Goal: Information Seeking & Learning: Check status

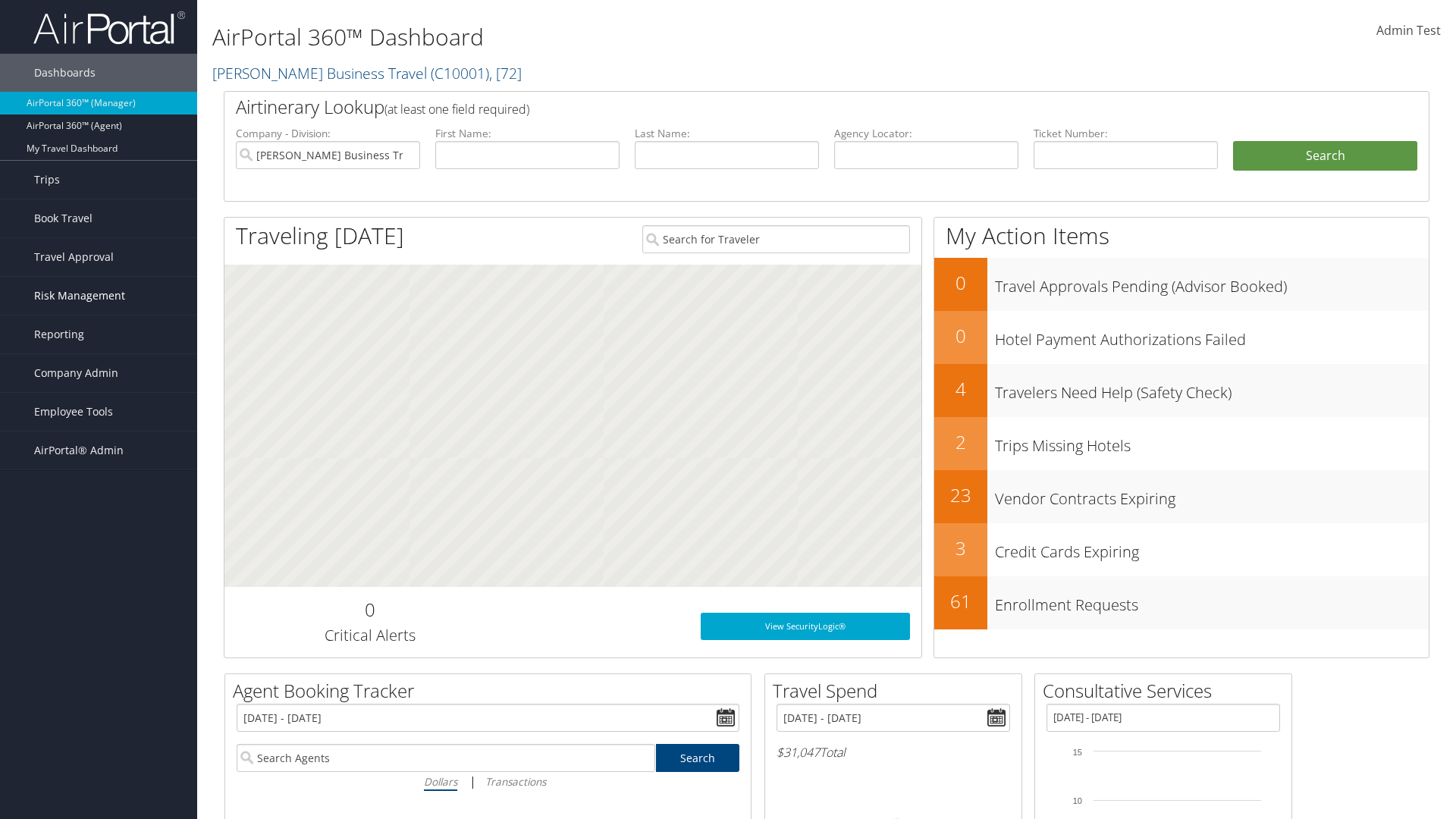
click at [98, 296] on span "Risk Management" at bounding box center [79, 296] width 91 height 38
click at [98, 414] on link "Notifications" at bounding box center [98, 417] width 198 height 23
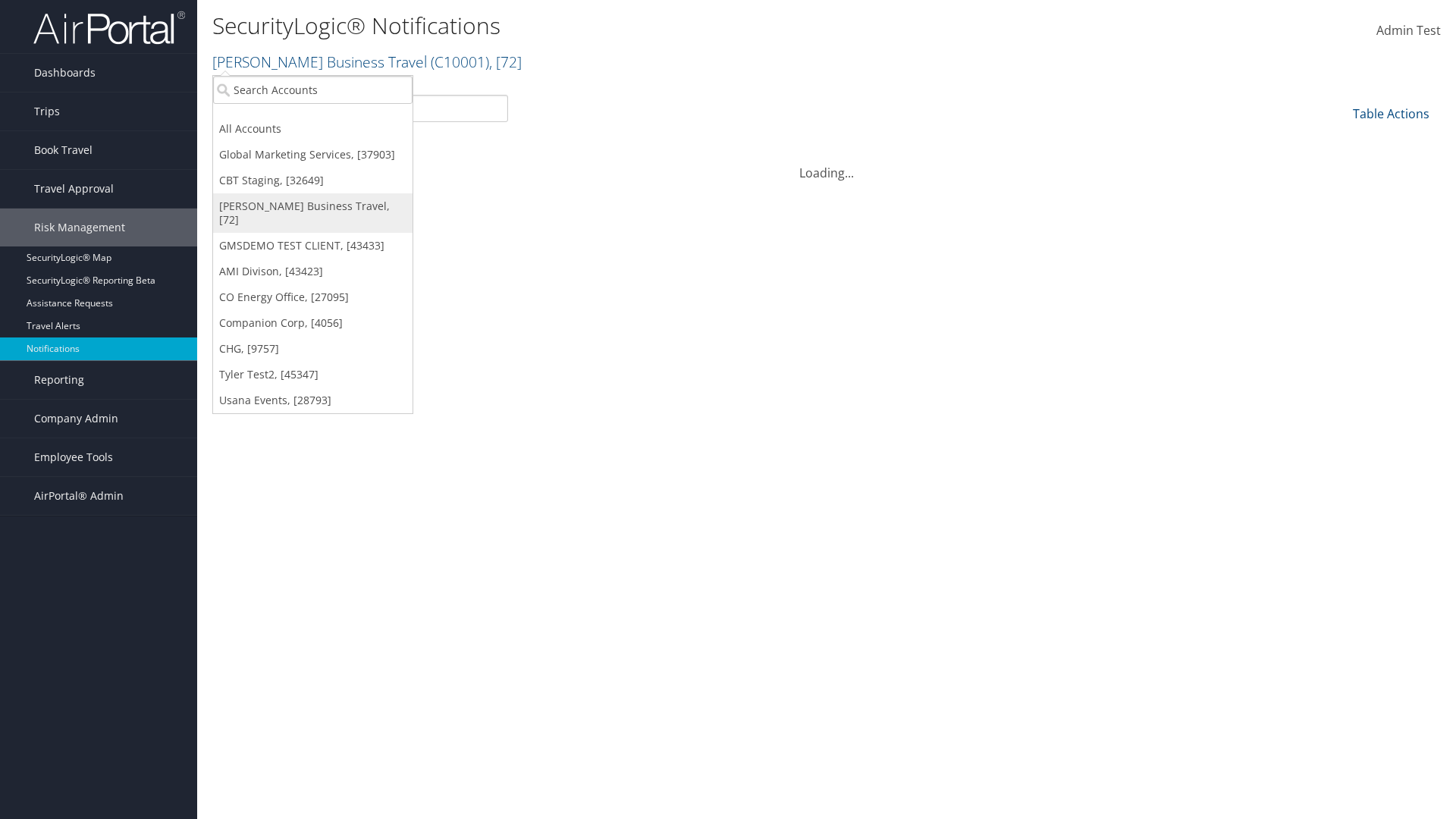
click at [313, 206] on link "[PERSON_NAME] Business Travel, [72]" at bounding box center [313, 213] width 199 height 40
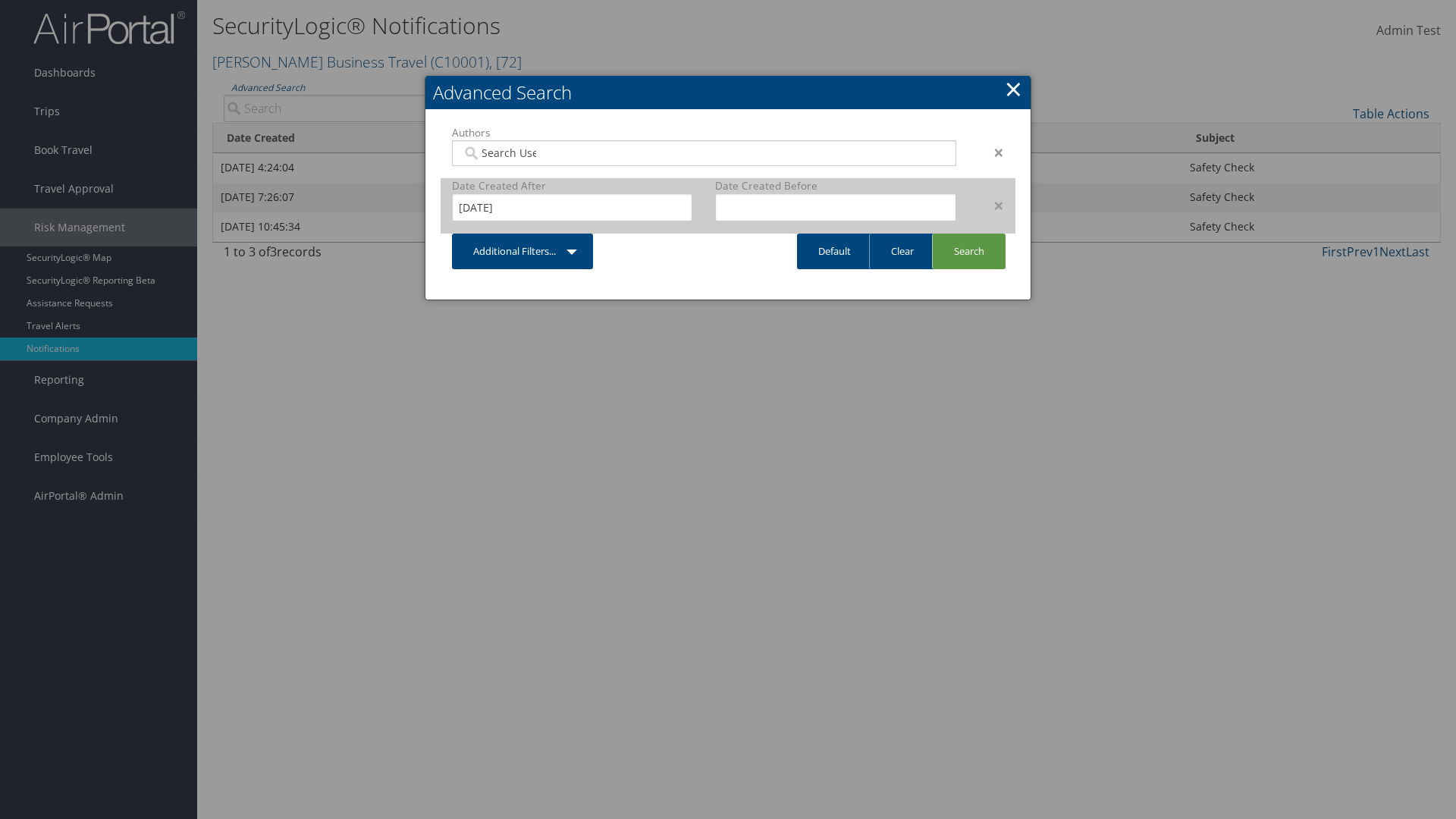
click at [991, 205] on div "×" at bounding box center [992, 206] width 48 height 18
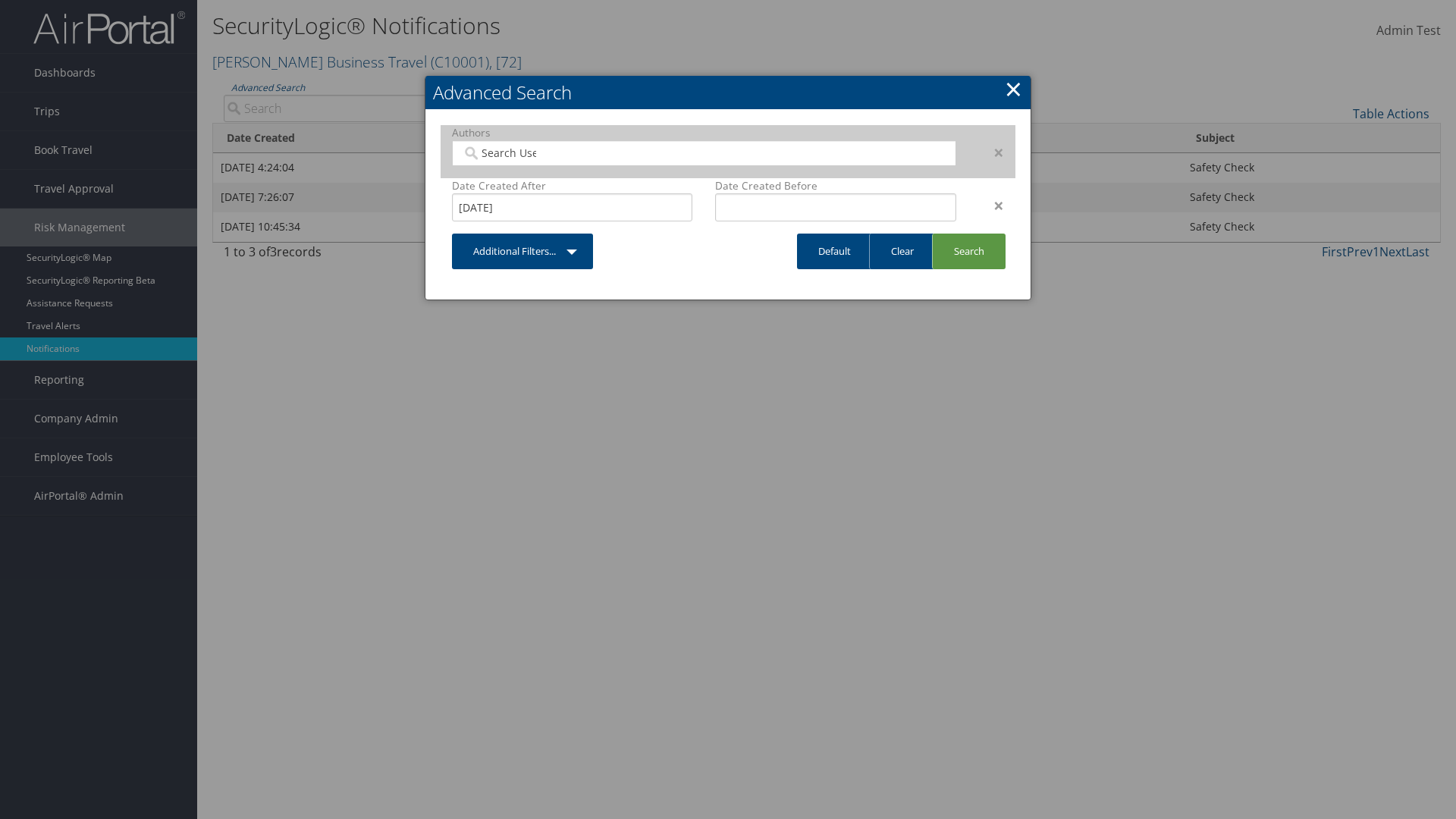
click at [991, 152] on div "×" at bounding box center [992, 152] width 48 height 18
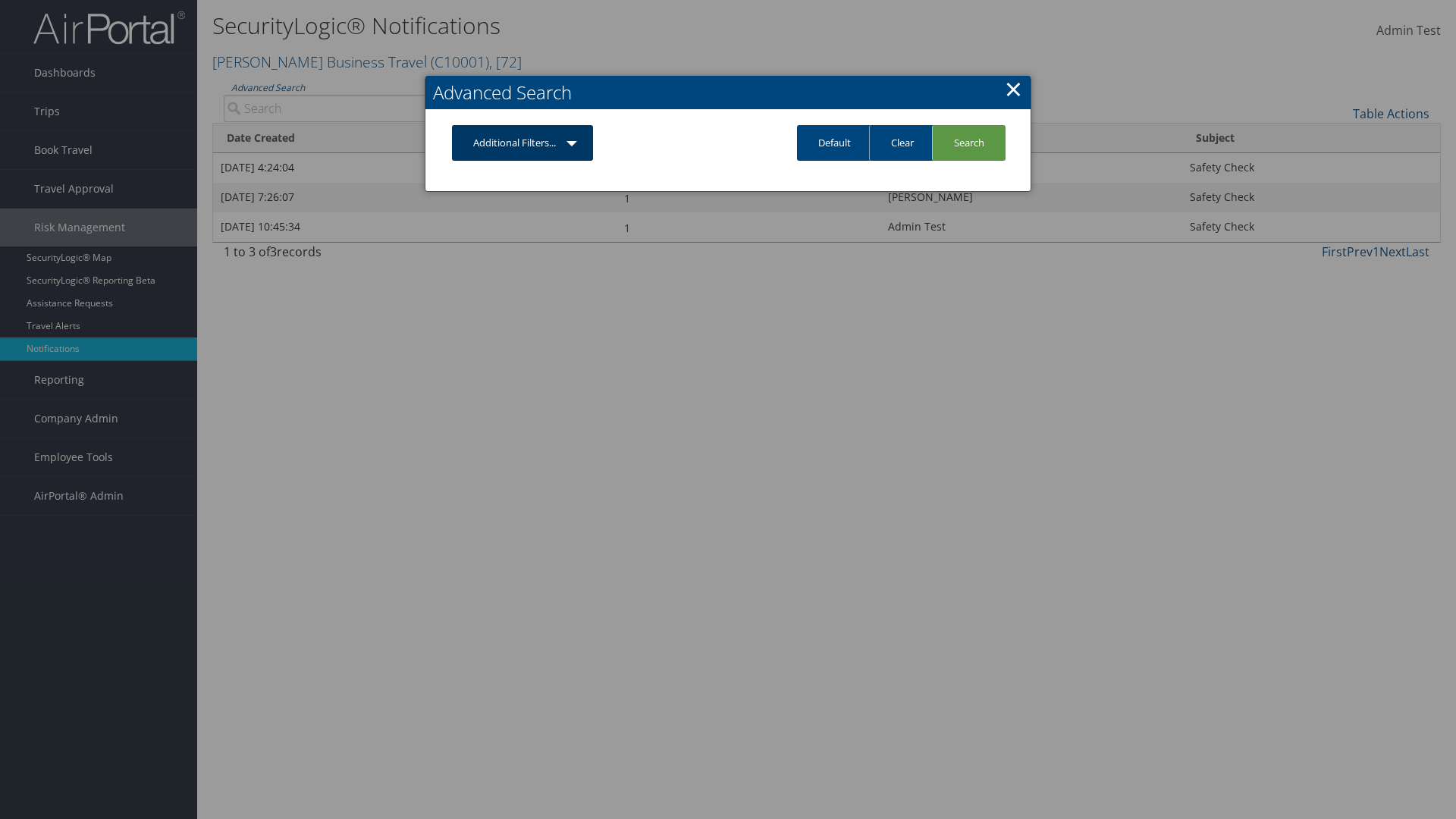
click at [523, 143] on link "Additional Filters..." at bounding box center [523, 143] width 141 height 36
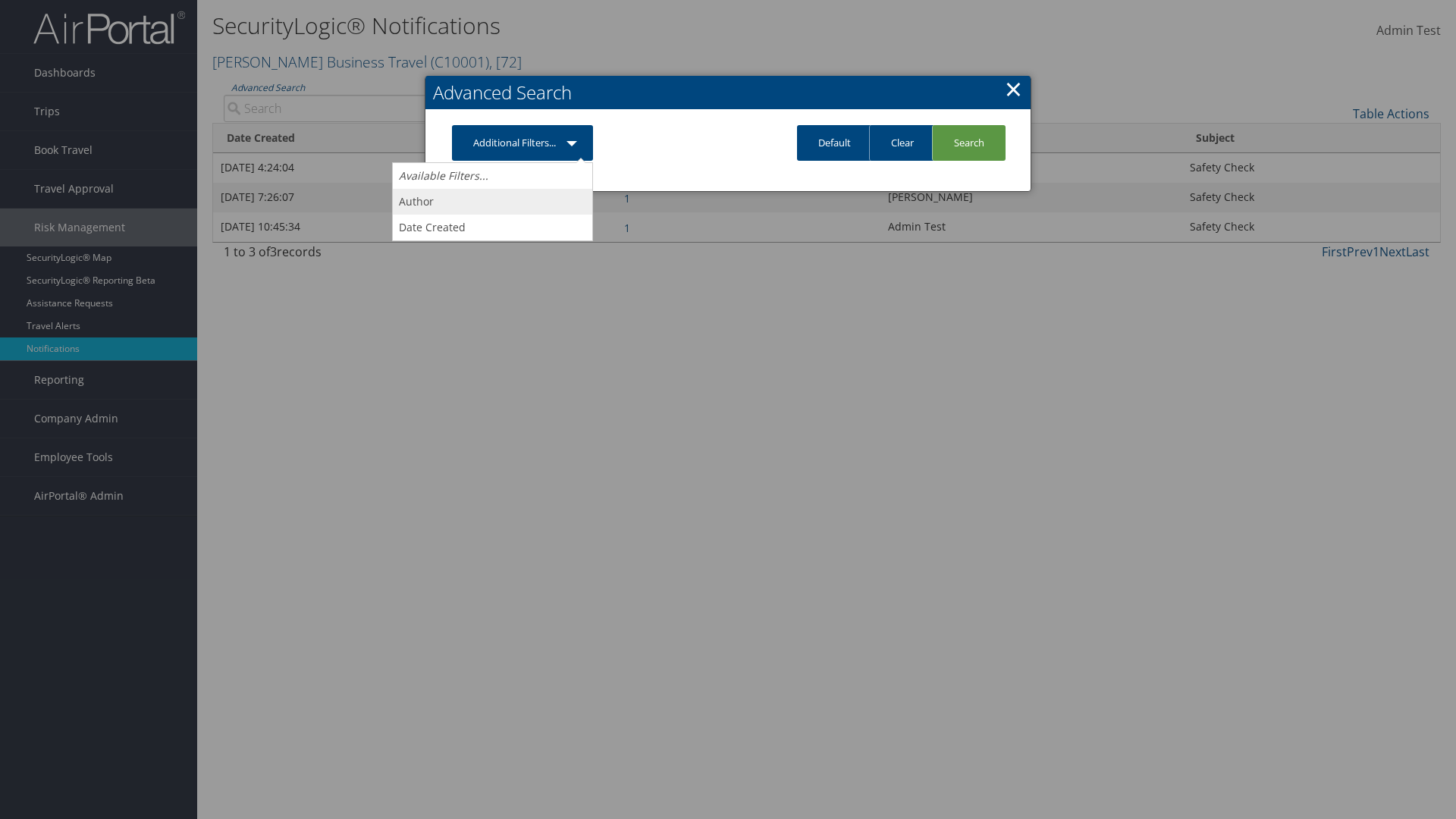
click at [492, 201] on link "Author" at bounding box center [492, 202] width 199 height 26
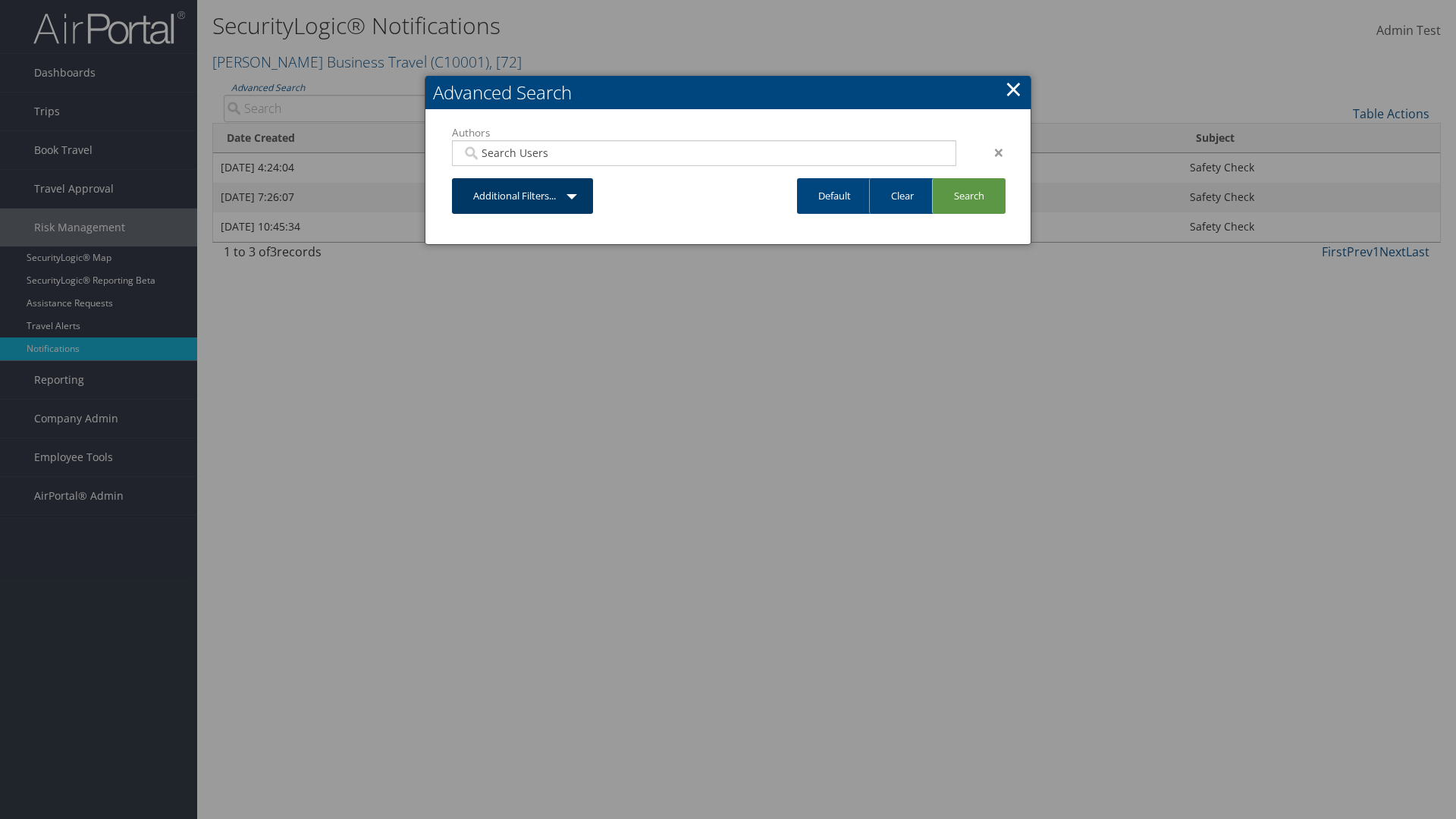
click at [523, 196] on link "Additional Filters..." at bounding box center [523, 196] width 141 height 36
click at [492, 254] on link "Date Created" at bounding box center [492, 255] width 199 height 26
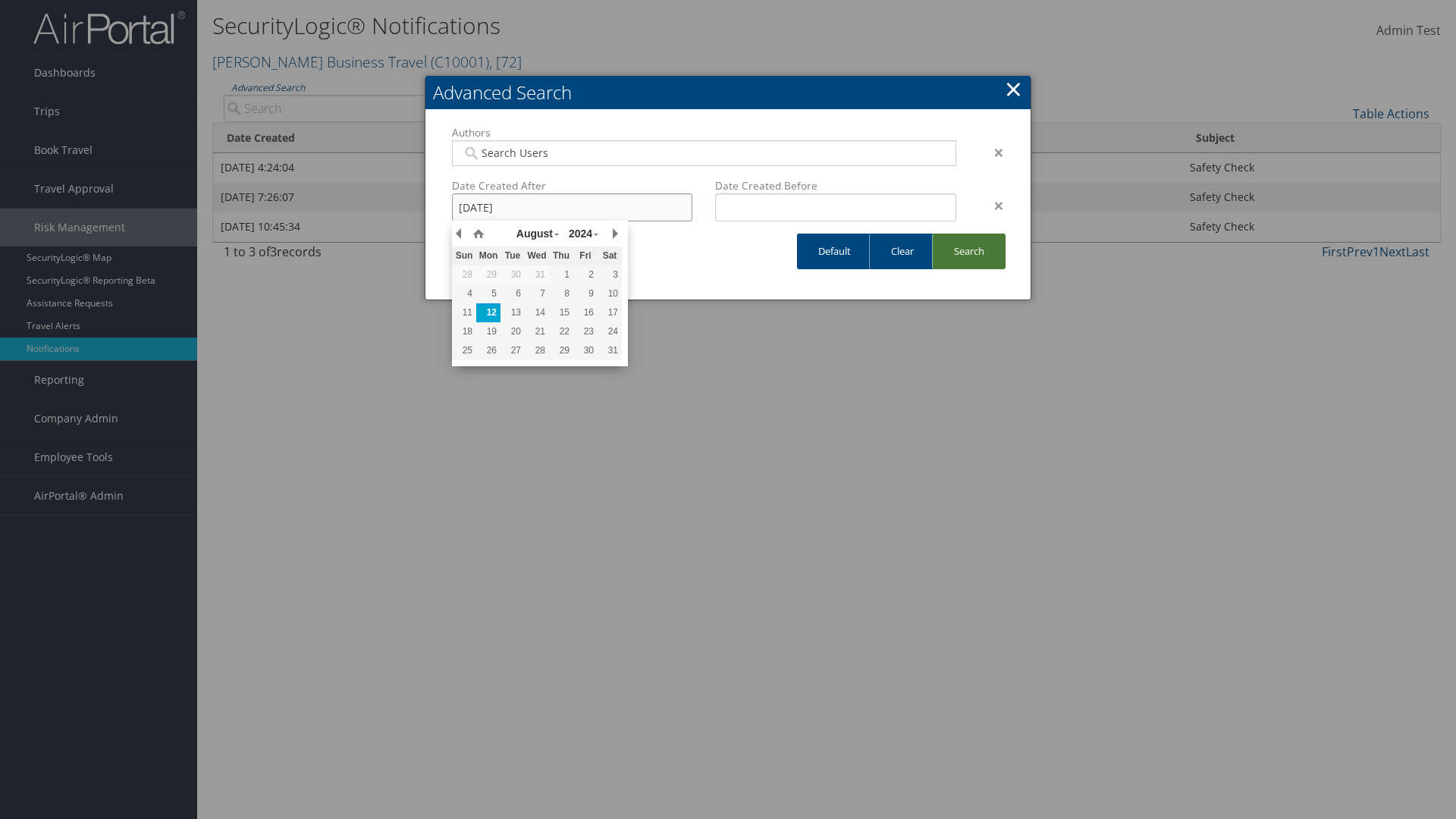
type input "[DATE]"
click at [969, 251] on link "Search" at bounding box center [969, 251] width 74 height 36
